Goal: Find specific page/section

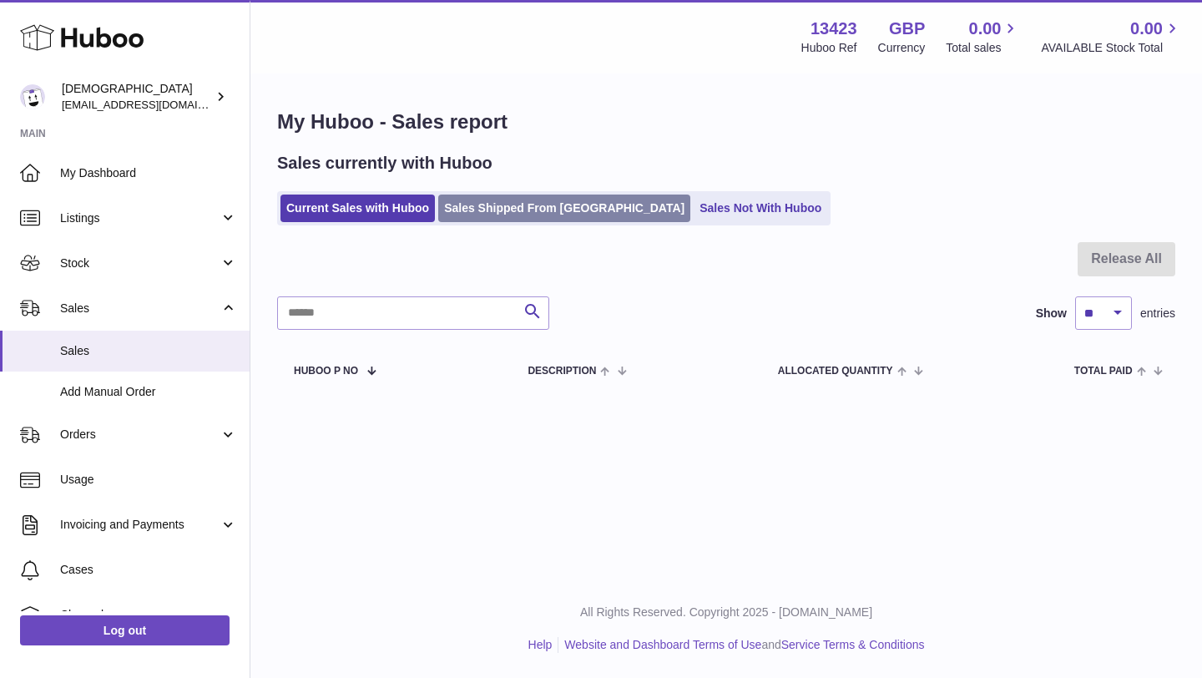
click at [484, 211] on link "Sales Shipped From [GEOGRAPHIC_DATA]" at bounding box center [564, 209] width 252 height 28
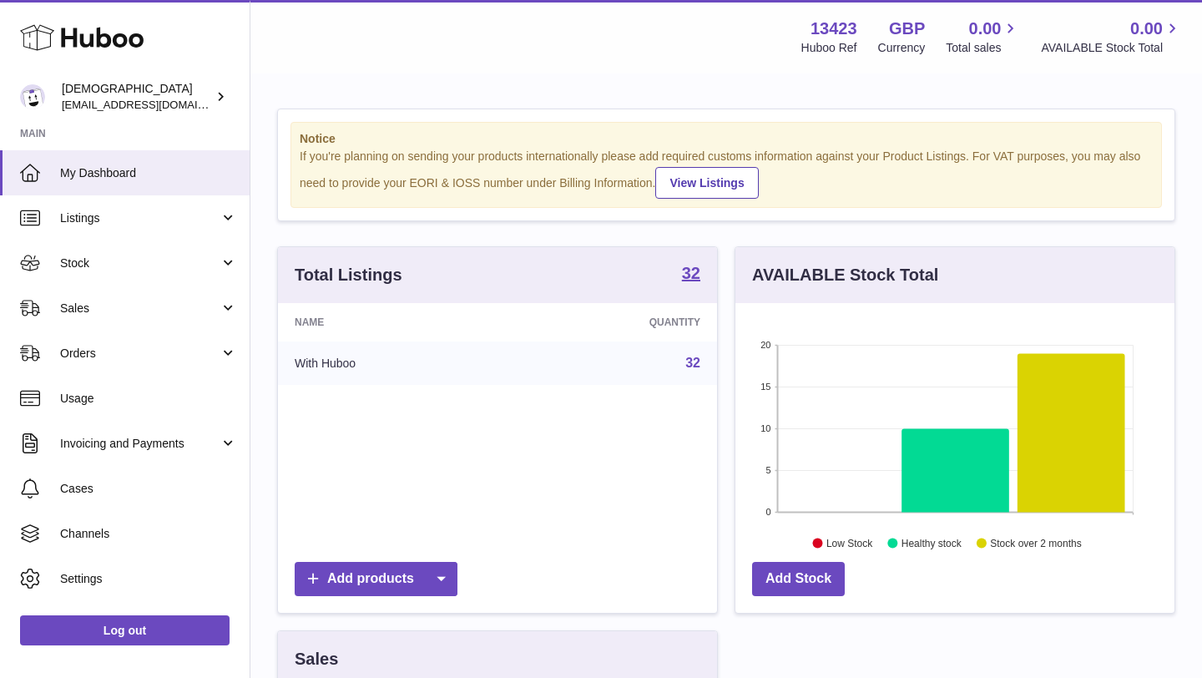
click at [123, 311] on span "Sales" at bounding box center [139, 309] width 159 height 16
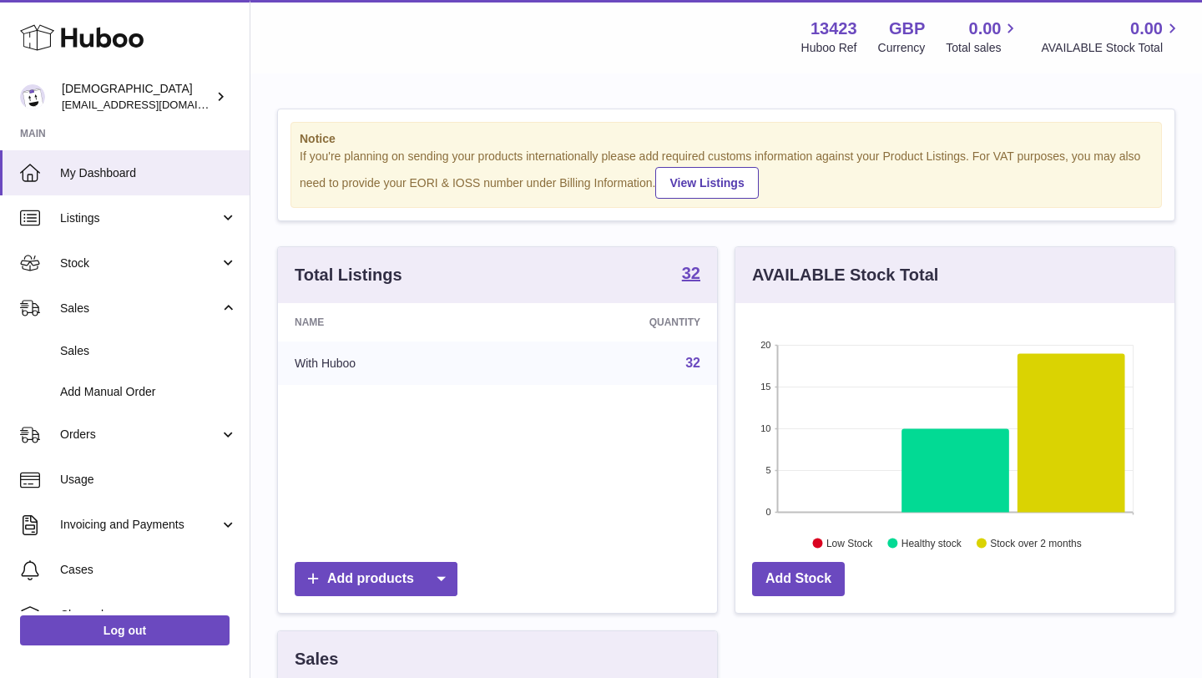
scroll to position [260, 439]
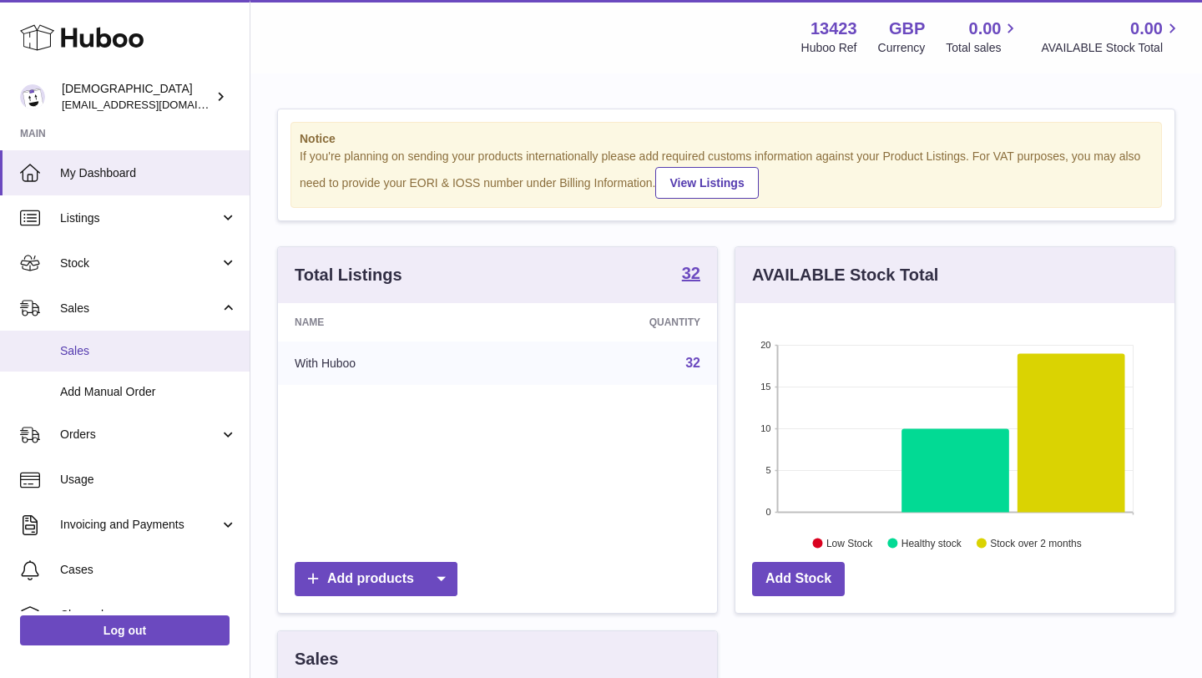
click at [115, 351] on span "Sales" at bounding box center [148, 351] width 177 height 16
